Goal: Task Accomplishment & Management: Use online tool/utility

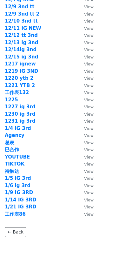
scroll to position [864, 0]
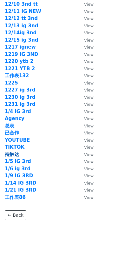
click at [16, 153] on strong "待触达" at bounding box center [12, 154] width 14 height 6
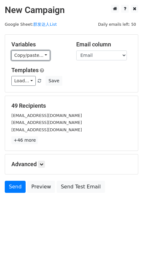
drag, startPoint x: 27, startPoint y: 54, endPoint x: 31, endPoint y: 64, distance: 10.4
click at [27, 54] on link "Copy/paste..." at bounding box center [30, 55] width 39 height 10
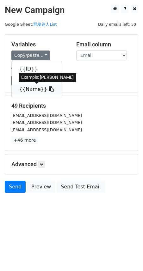
drag, startPoint x: 26, startPoint y: 91, endPoint x: 3, endPoint y: 108, distance: 28.6
click at [25, 91] on link "{{Name}}" at bounding box center [37, 89] width 50 height 10
